Goal: Navigation & Orientation: Find specific page/section

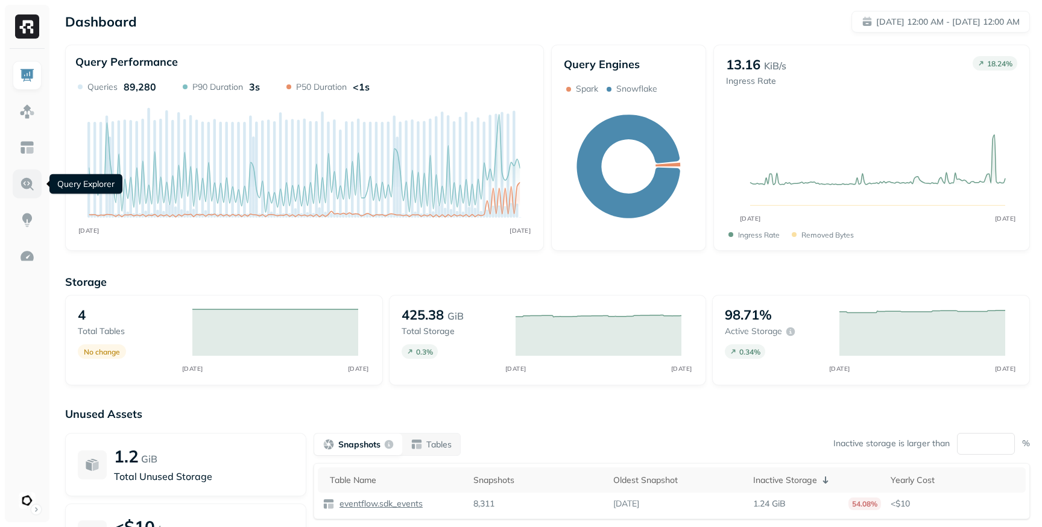
click at [36, 185] on link at bounding box center [27, 183] width 29 height 29
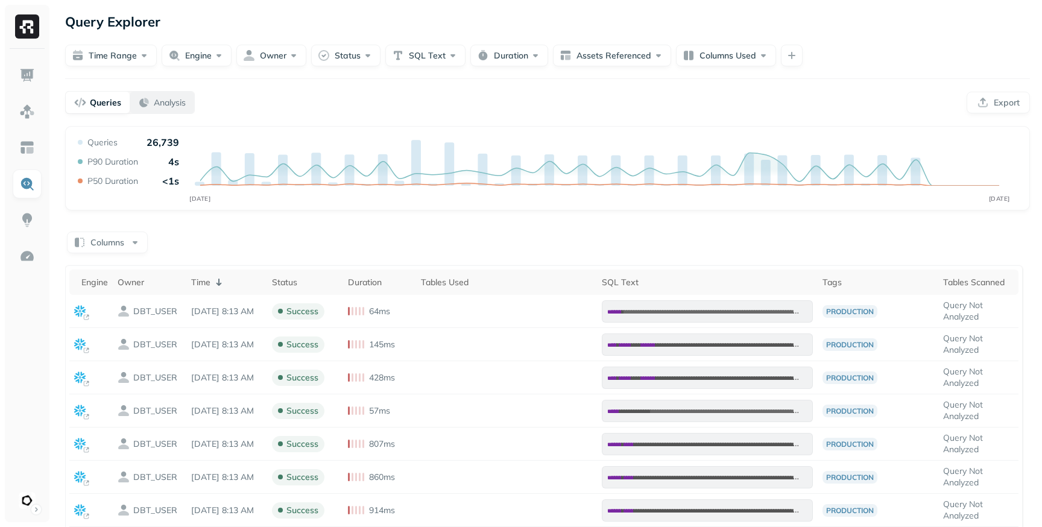
click at [181, 101] on p "Analysis" at bounding box center [170, 102] width 32 height 11
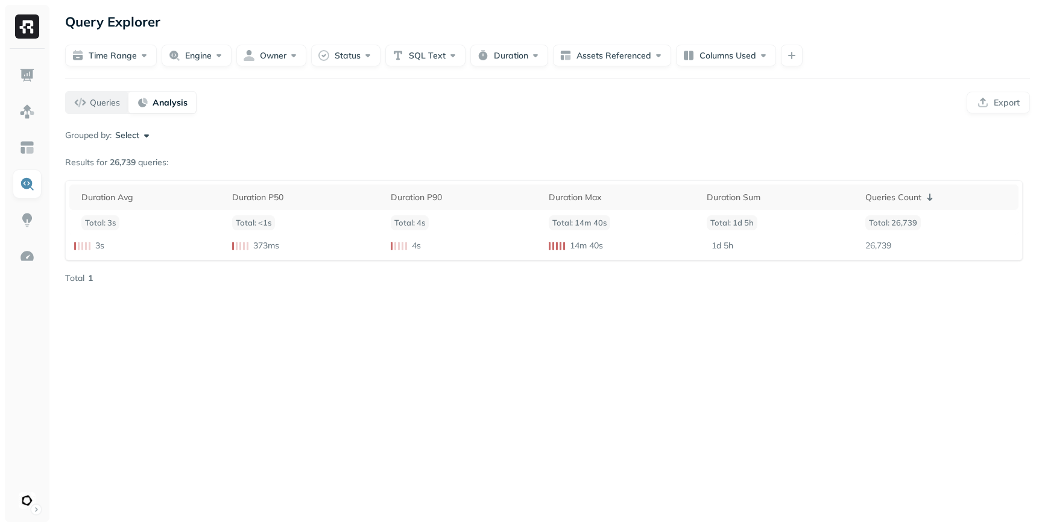
click at [108, 105] on p "Queries" at bounding box center [105, 102] width 30 height 11
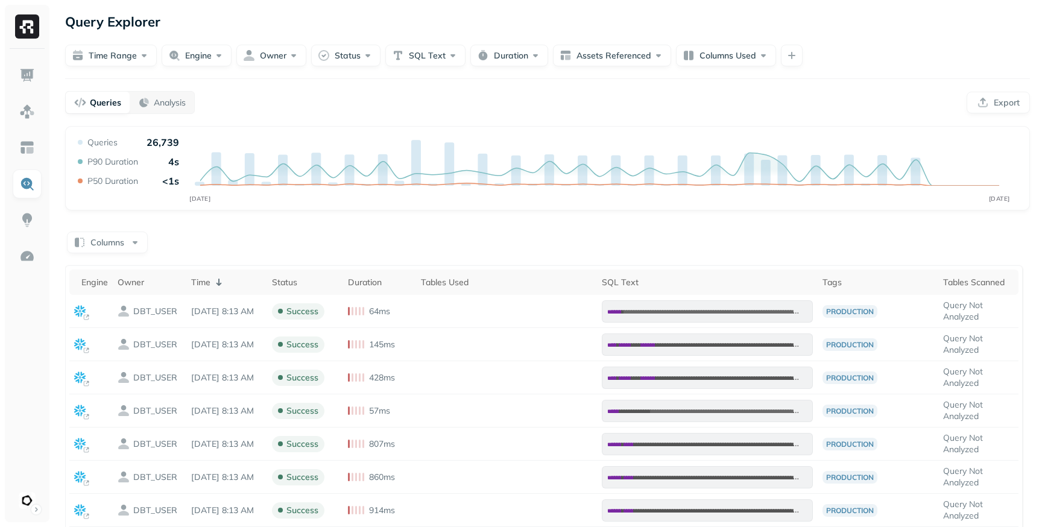
click at [136, 26] on p "Query Explorer" at bounding box center [112, 22] width 95 height 22
copy p "Explorer"
click at [25, 216] on img at bounding box center [27, 220] width 16 height 16
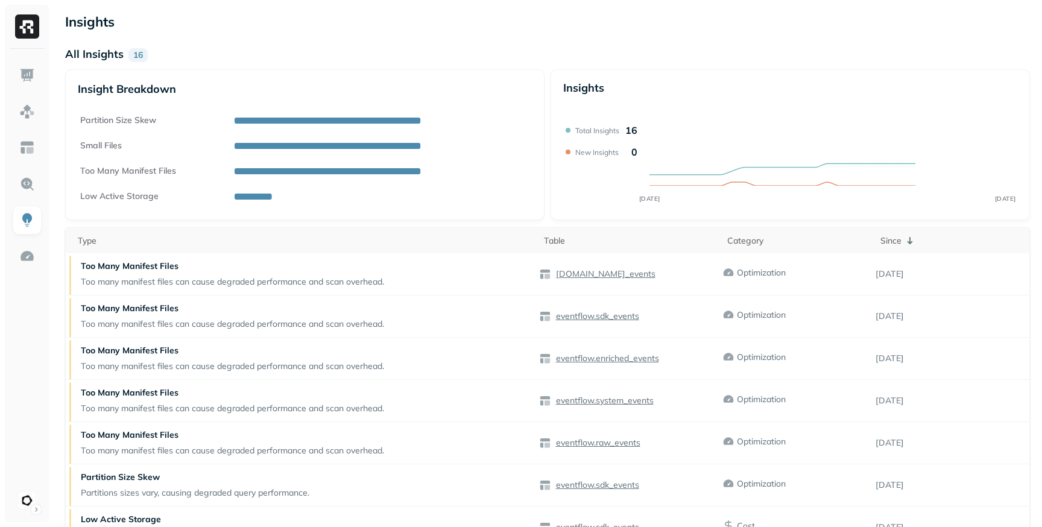
click at [107, 21] on p "Insights" at bounding box center [547, 22] width 965 height 22
copy p "Insights"
click at [90, 25] on p "Insights" at bounding box center [547, 22] width 965 height 22
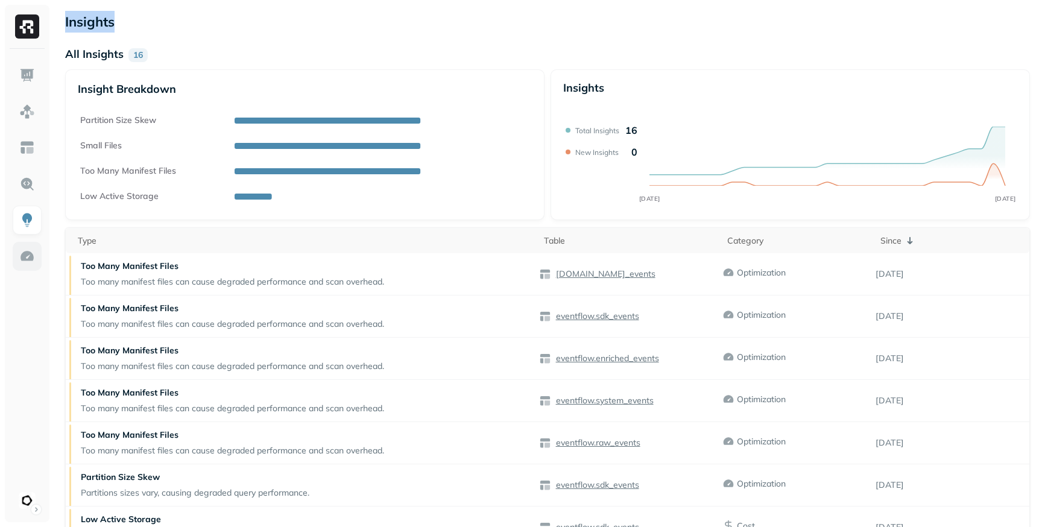
click at [28, 259] on img at bounding box center [27, 256] width 16 height 16
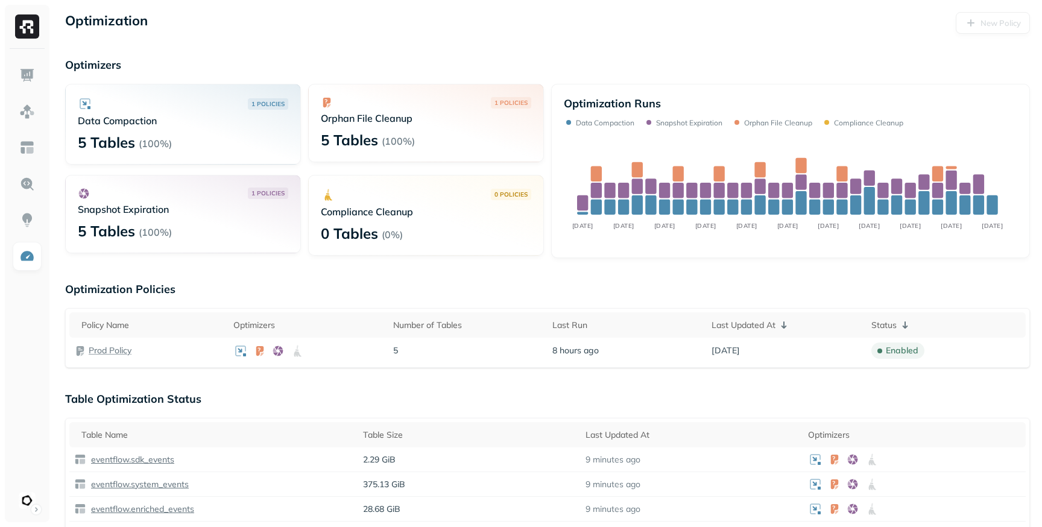
click at [119, 22] on p "Optimization" at bounding box center [106, 23] width 83 height 22
copy p "Optimization"
click at [25, 215] on img at bounding box center [27, 220] width 16 height 16
